Goal: Task Accomplishment & Management: Use online tool/utility

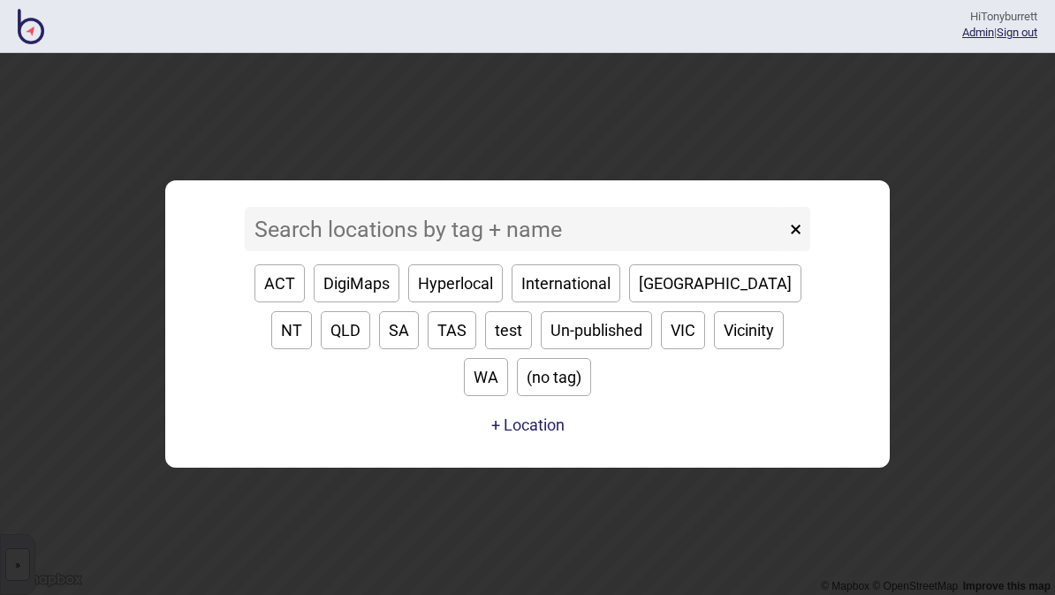
click at [311, 251] on input at bounding box center [515, 229] width 541 height 44
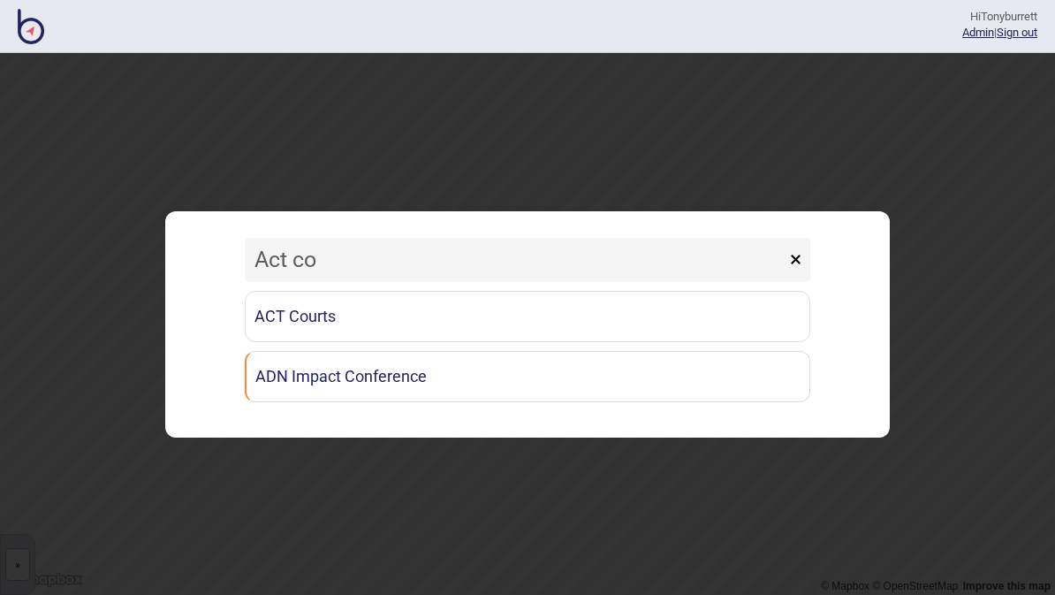
type input "Act cou"
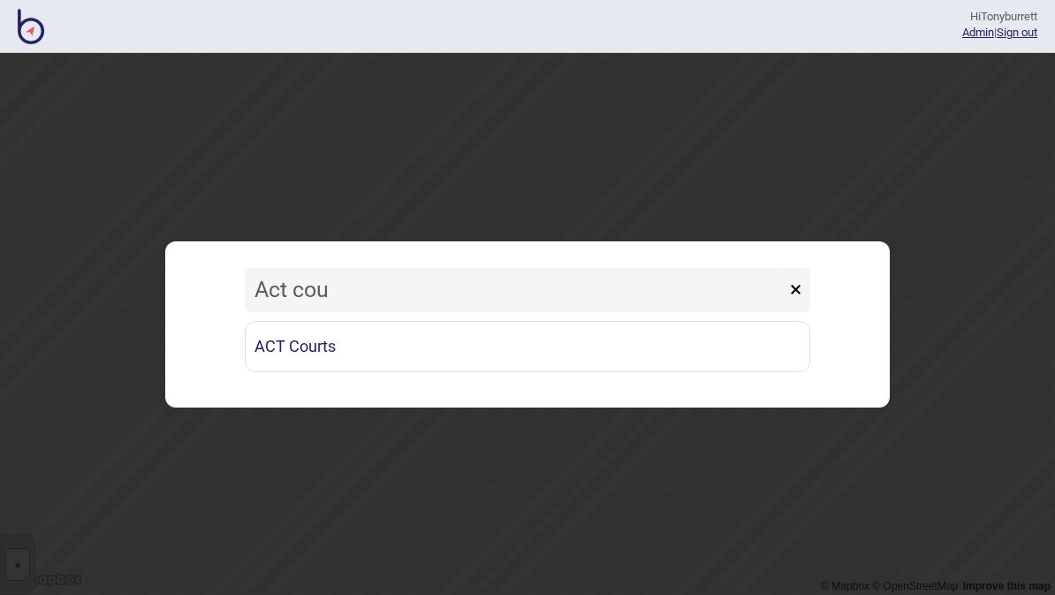
click at [260, 334] on link "ACT Courts" at bounding box center [527, 346] width 565 height 51
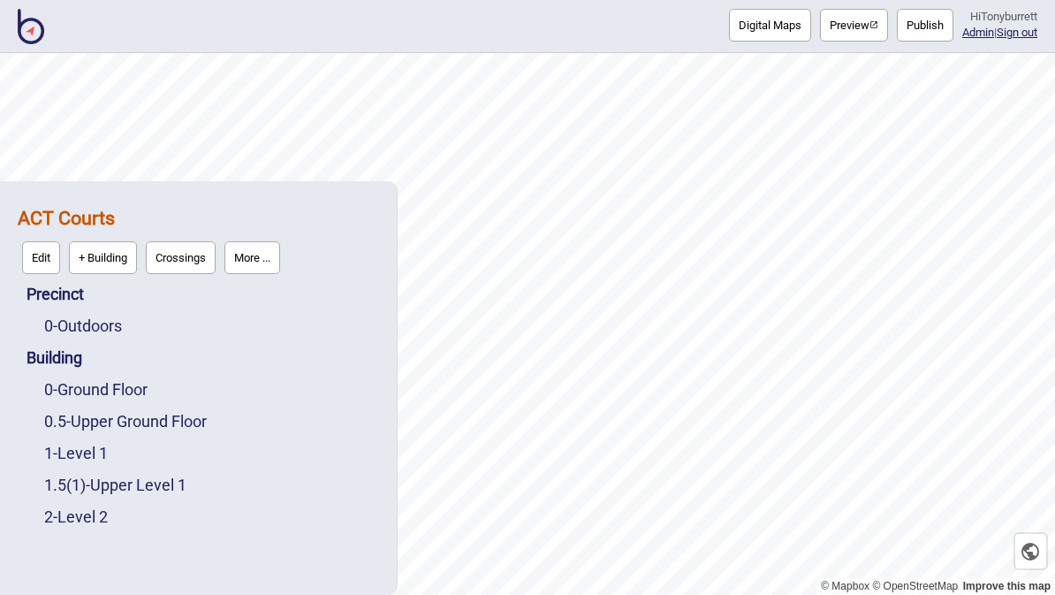
click at [254, 260] on button "More ..." at bounding box center [252, 257] width 56 height 33
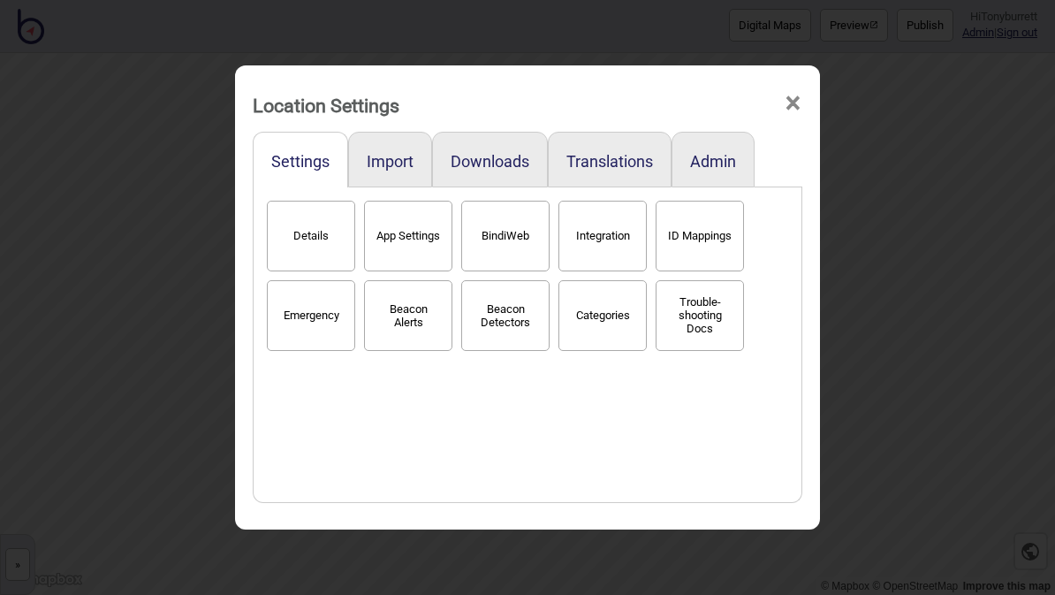
click at [488, 224] on button "BindiWeb" at bounding box center [505, 236] width 88 height 71
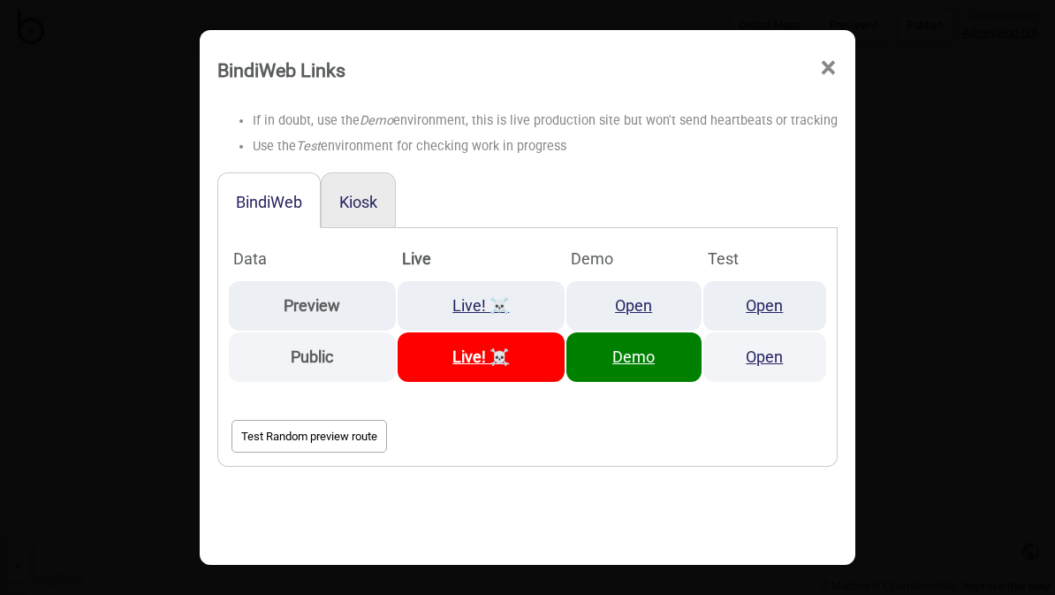
click at [746, 497] on div "BindiWeb Kiosk Data Live Demo Test Preview Live! ☠️ Open Open Public Live! ☠️ D…" at bounding box center [527, 380] width 620 height 416
click at [370, 193] on button "Kiosk" at bounding box center [358, 202] width 38 height 19
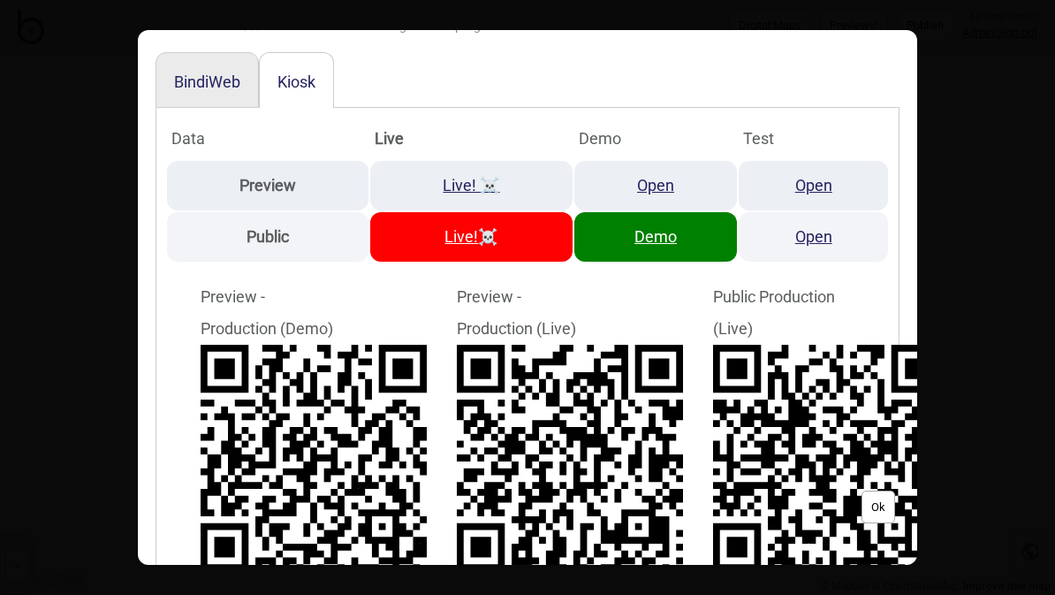
scroll to position [121, 0]
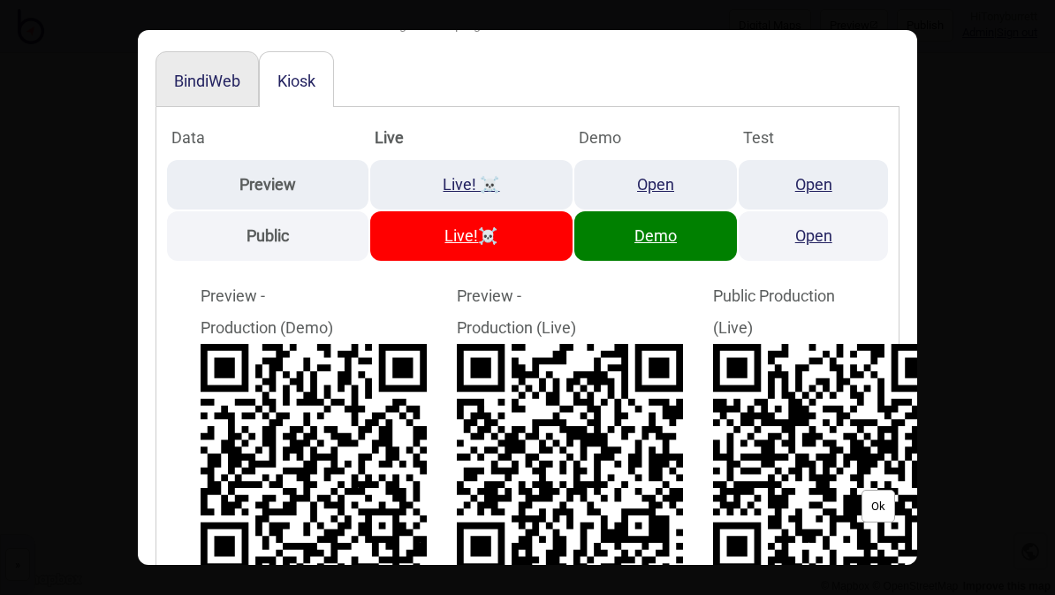
click at [671, 226] on link "Demo" at bounding box center [655, 235] width 42 height 19
